Goal: Information Seeking & Learning: Check status

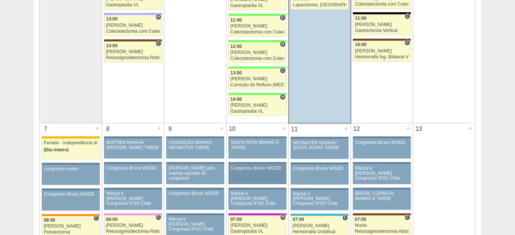
scroll to position [305, 0]
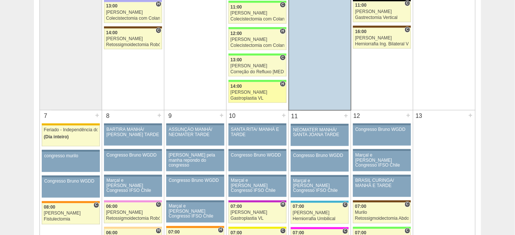
click at [264, 92] on div "Nathan" at bounding box center [258, 92] width 54 height 5
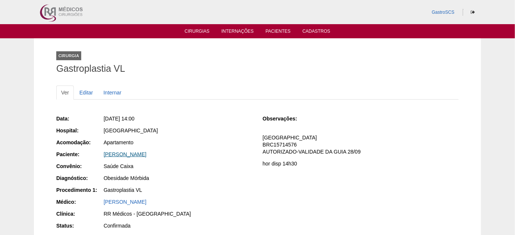
click at [146, 156] on link "[PERSON_NAME]" at bounding box center [125, 155] width 43 height 6
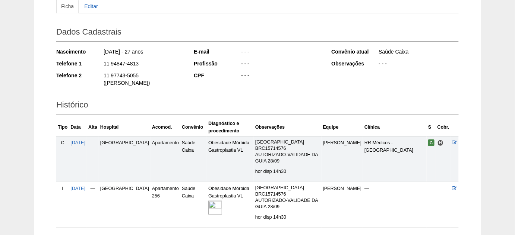
scroll to position [101, 0]
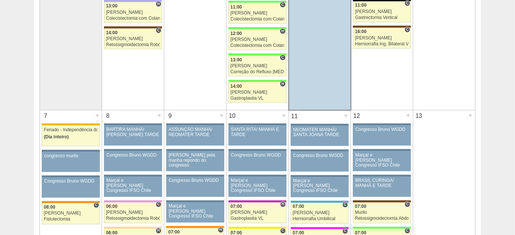
scroll to position [271, 0]
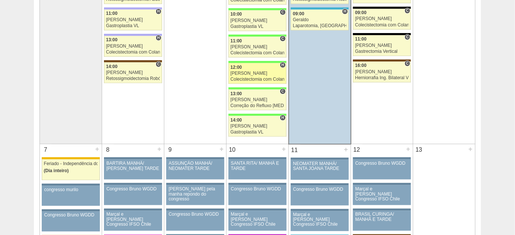
click at [241, 72] on div "[PERSON_NAME]" at bounding box center [258, 73] width 54 height 5
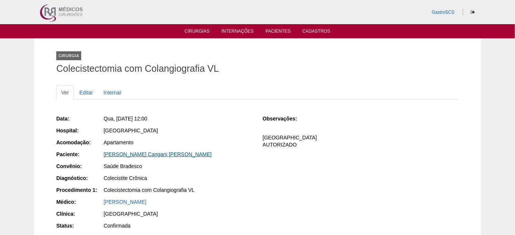
click at [133, 155] on link "[PERSON_NAME] Cangani [PERSON_NAME]" at bounding box center [158, 155] width 108 height 6
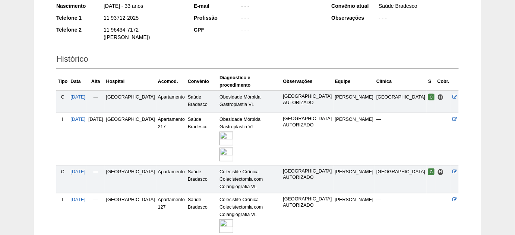
scroll to position [169, 0]
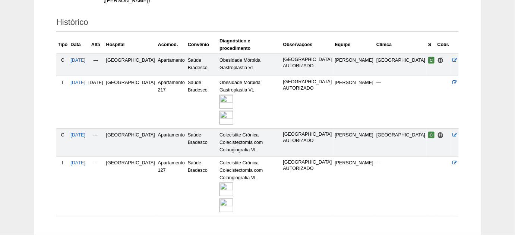
click at [233, 199] on img at bounding box center [226, 206] width 14 height 14
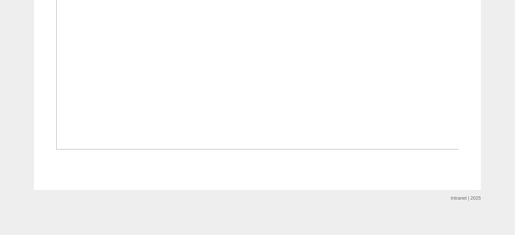
scroll to position [1117, 0]
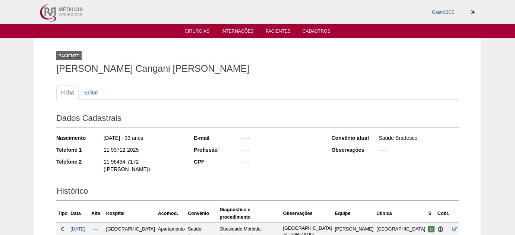
scroll to position [169, 0]
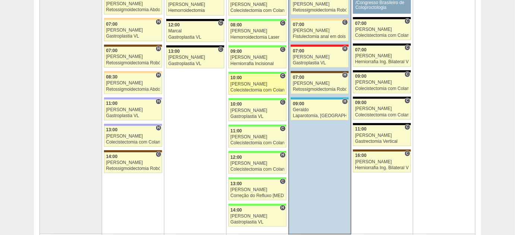
scroll to position [169, 0]
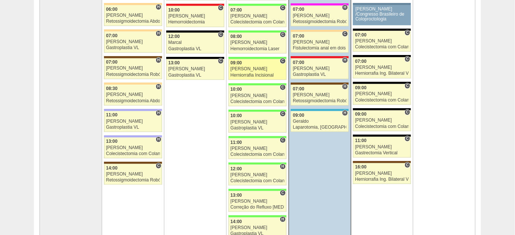
click at [241, 69] on div "[PERSON_NAME]" at bounding box center [258, 69] width 54 height 5
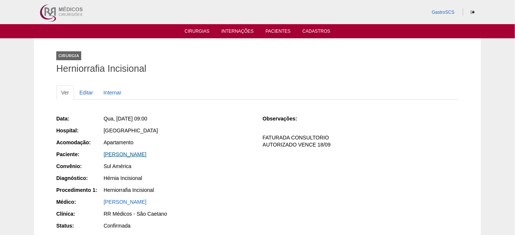
click at [133, 152] on link "[PERSON_NAME]" at bounding box center [125, 155] width 43 height 6
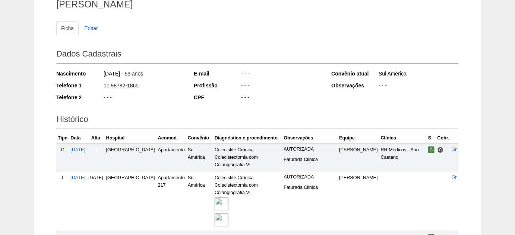
scroll to position [67, 0]
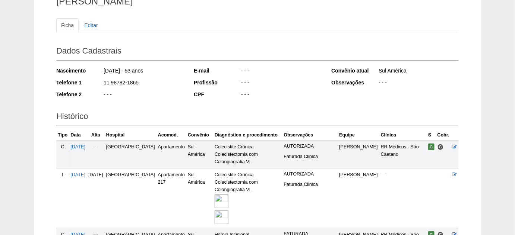
click at [215, 213] on img at bounding box center [222, 218] width 14 height 14
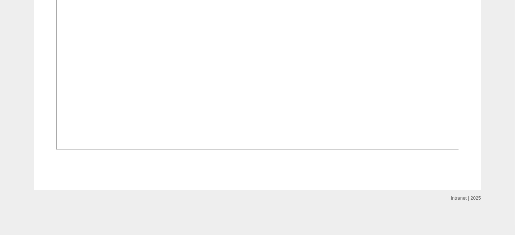
scroll to position [1084, 0]
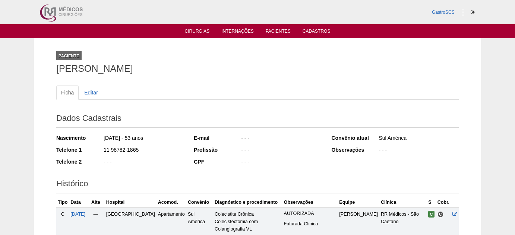
scroll to position [68, 0]
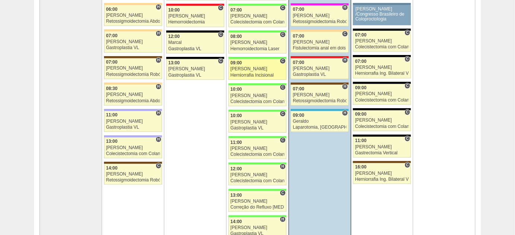
scroll to position [135, 0]
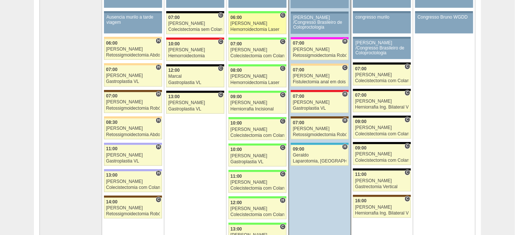
click at [238, 29] on div "Hemorroidectomia Laser" at bounding box center [258, 29] width 54 height 5
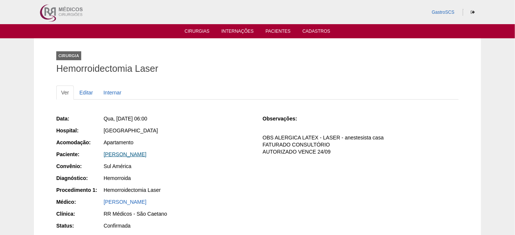
click at [142, 153] on link "[PERSON_NAME]" at bounding box center [125, 155] width 43 height 6
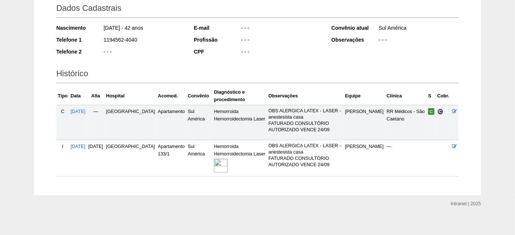
scroll to position [114, 0]
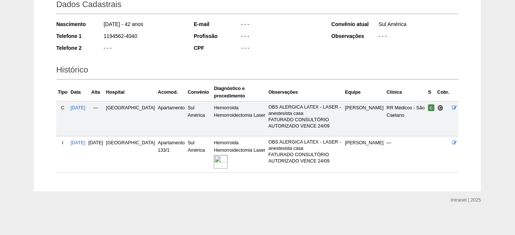
click at [214, 165] on img at bounding box center [221, 162] width 14 height 14
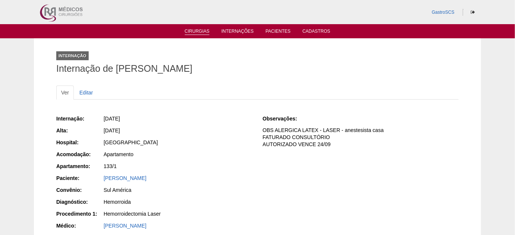
click at [197, 29] on link "Cirurgias" at bounding box center [197, 32] width 25 height 6
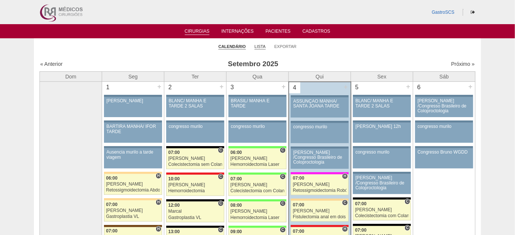
click at [261, 45] on link "Lista" at bounding box center [259, 47] width 11 height 6
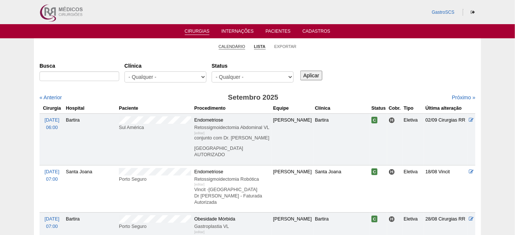
click at [224, 44] on link "Calendário" at bounding box center [232, 47] width 27 height 6
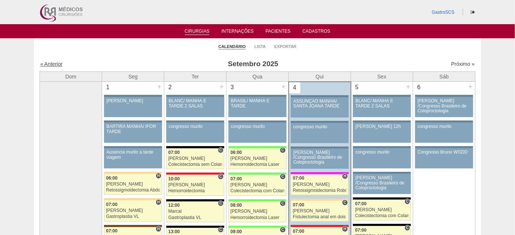
click at [51, 64] on link "« Anterior" at bounding box center [51, 64] width 22 height 6
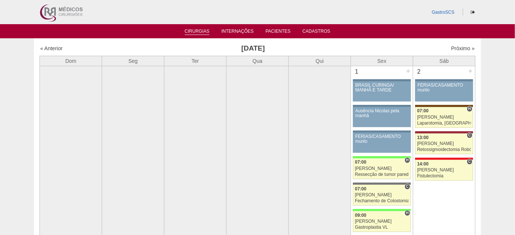
click at [187, 34] on link "Cirurgias" at bounding box center [197, 32] width 25 height 6
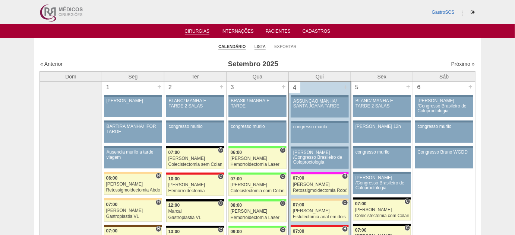
click at [254, 45] on li "Lista" at bounding box center [259, 46] width 11 height 10
click at [257, 47] on link "Lista" at bounding box center [259, 47] width 11 height 6
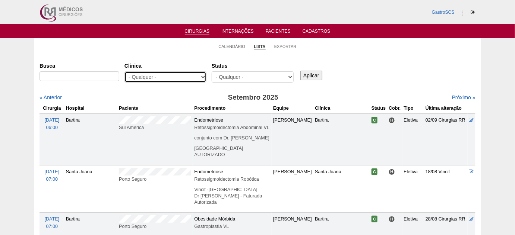
click at [184, 77] on select "- Qualquer - 6R Alphaville Assunção Bartira Brasil Christovão da Gama Cruz Azul…" at bounding box center [165, 77] width 82 height 11
select select "22"
click at [124, 72] on select "- Qualquer - 6R Alphaville Assunção Bartira Brasil Christovão da Gama Cruz Azul…" at bounding box center [165, 77] width 82 height 11
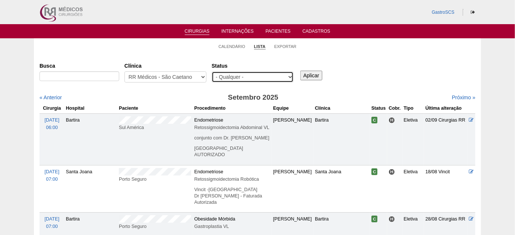
click at [278, 74] on select "- Qualquer - Reservada Confirmada Suspensa Cancelada" at bounding box center [253, 77] width 82 height 11
select select "conf"
click at [212, 72] on select "- Qualquer - Reservada Confirmada Suspensa Cancelada" at bounding box center [253, 77] width 82 height 11
click at [304, 75] on input "Aplicar" at bounding box center [311, 76] width 22 height 10
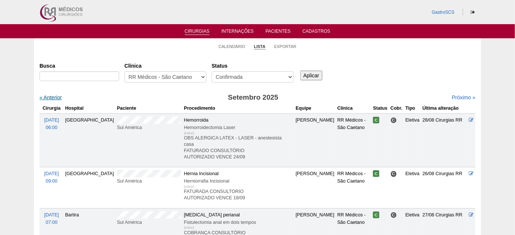
click at [57, 96] on link "« Anterior" at bounding box center [50, 98] width 22 height 6
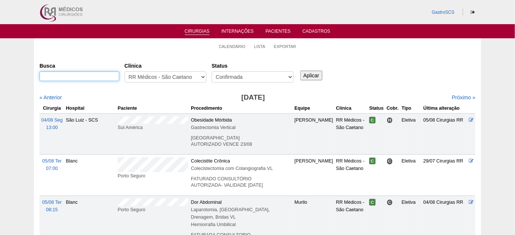
click at [81, 74] on input "Busca" at bounding box center [79, 77] width 80 height 10
type input "blanc"
click at [300, 71] on input "Aplicar" at bounding box center [311, 76] width 22 height 10
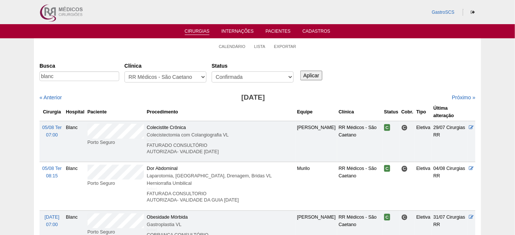
click at [311, 77] on input "Aplicar" at bounding box center [311, 76] width 22 height 10
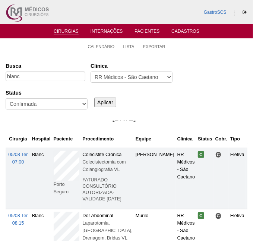
scroll to position [7, 0]
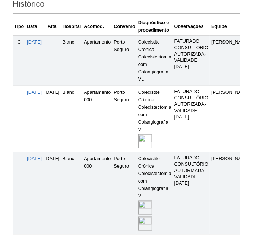
scroll to position [271, 0]
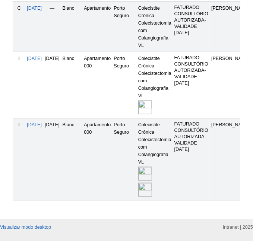
click at [152, 109] on img at bounding box center [145, 108] width 14 height 14
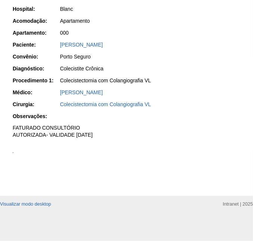
scroll to position [67, 0]
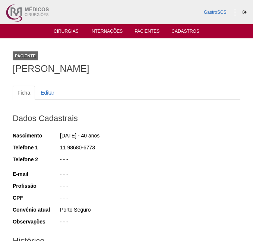
scroll to position [271, 0]
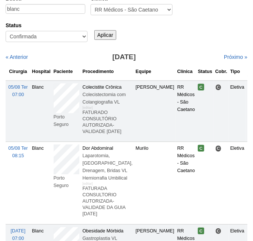
scroll to position [101, 0]
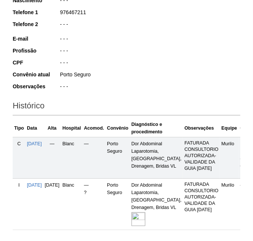
scroll to position [169, 0]
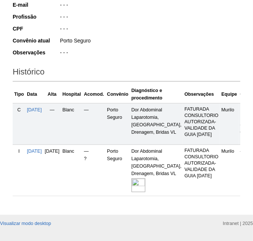
click at [145, 187] on img at bounding box center [138, 185] width 14 height 14
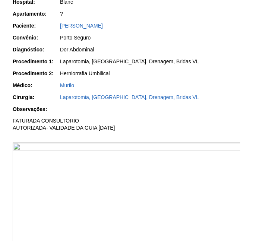
scroll to position [101, 0]
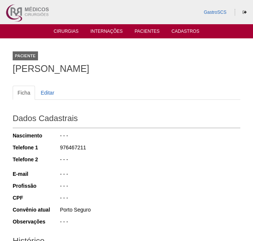
scroll to position [169, 0]
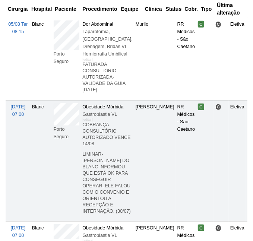
scroll to position [203, 0]
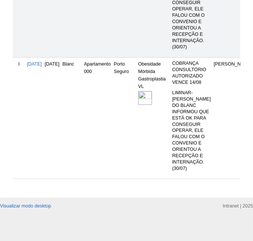
scroll to position [339, 0]
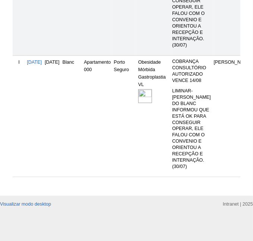
click at [152, 98] on img at bounding box center [145, 96] width 14 height 14
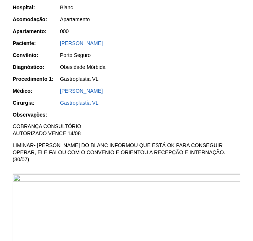
scroll to position [101, 0]
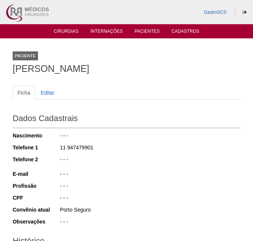
scroll to position [339, 0]
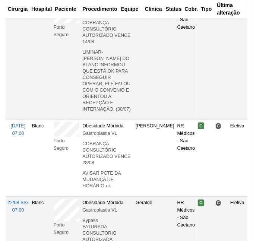
scroll to position [339, 0]
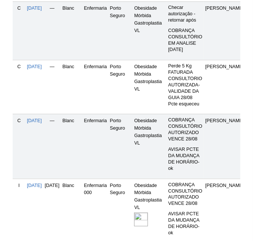
scroll to position [305, 0]
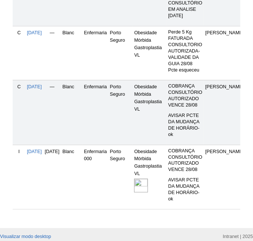
click at [148, 183] on img at bounding box center [141, 186] width 14 height 14
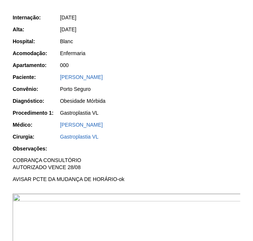
scroll to position [169, 0]
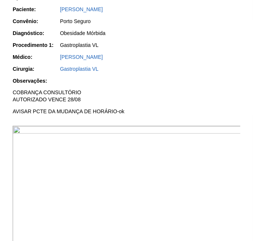
click at [154, 170] on img at bounding box center [127, 211] width 228 height 171
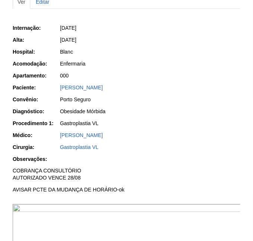
scroll to position [67, 0]
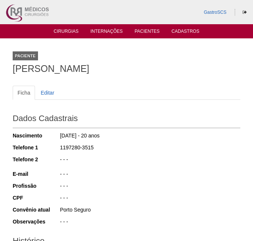
scroll to position [305, 0]
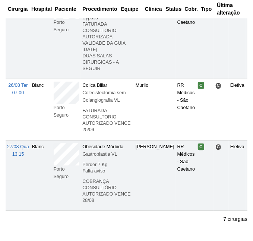
scroll to position [508, 0]
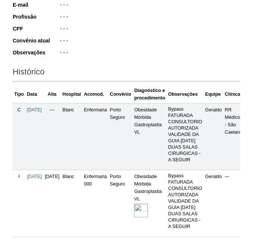
scroll to position [233, 0]
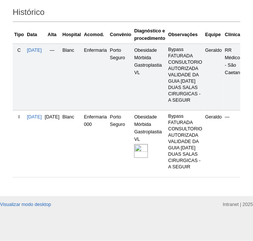
click at [148, 147] on img at bounding box center [141, 151] width 14 height 14
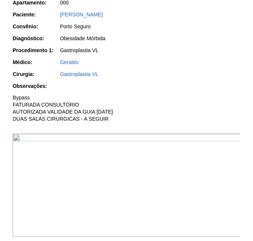
scroll to position [203, 0]
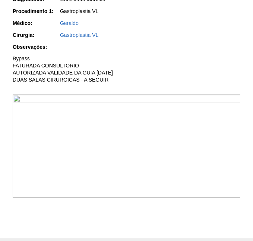
click at [186, 156] on img at bounding box center [127, 147] width 228 height 104
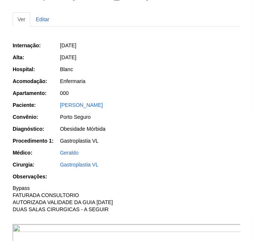
scroll to position [67, 0]
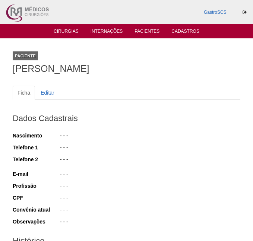
scroll to position [230, 0]
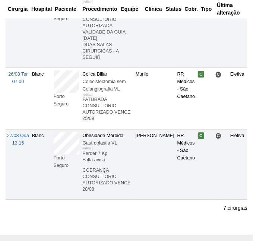
scroll to position [542, 0]
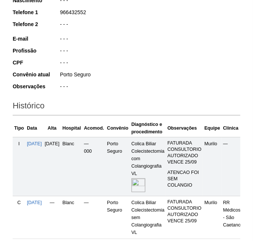
scroll to position [200, 0]
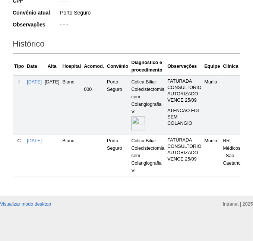
click at [156, 115] on div at bounding box center [147, 123] width 33 height 16
click at [145, 119] on img at bounding box center [138, 124] width 14 height 14
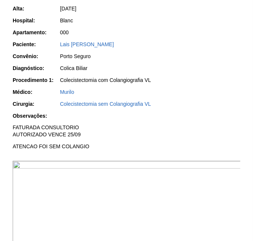
scroll to position [101, 0]
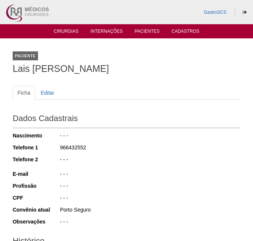
scroll to position [200, 0]
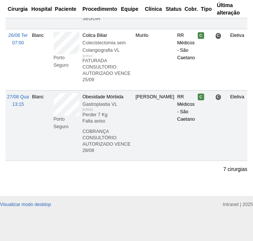
scroll to position [609, 0]
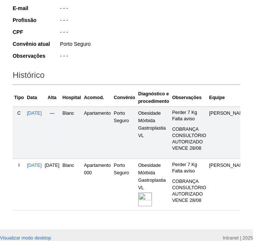
scroll to position [169, 0]
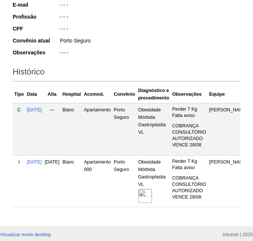
click at [152, 192] on img at bounding box center [145, 196] width 14 height 14
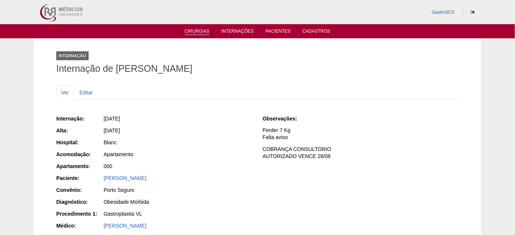
click at [202, 32] on link "Cirurgias" at bounding box center [197, 32] width 25 height 6
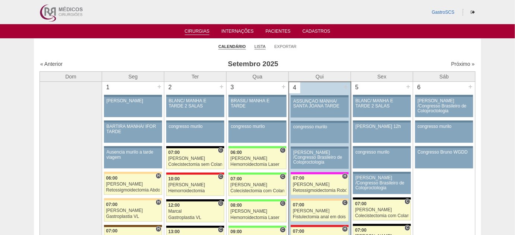
click at [258, 44] on link "Lista" at bounding box center [259, 47] width 11 height 6
